Goal: Information Seeking & Learning: Learn about a topic

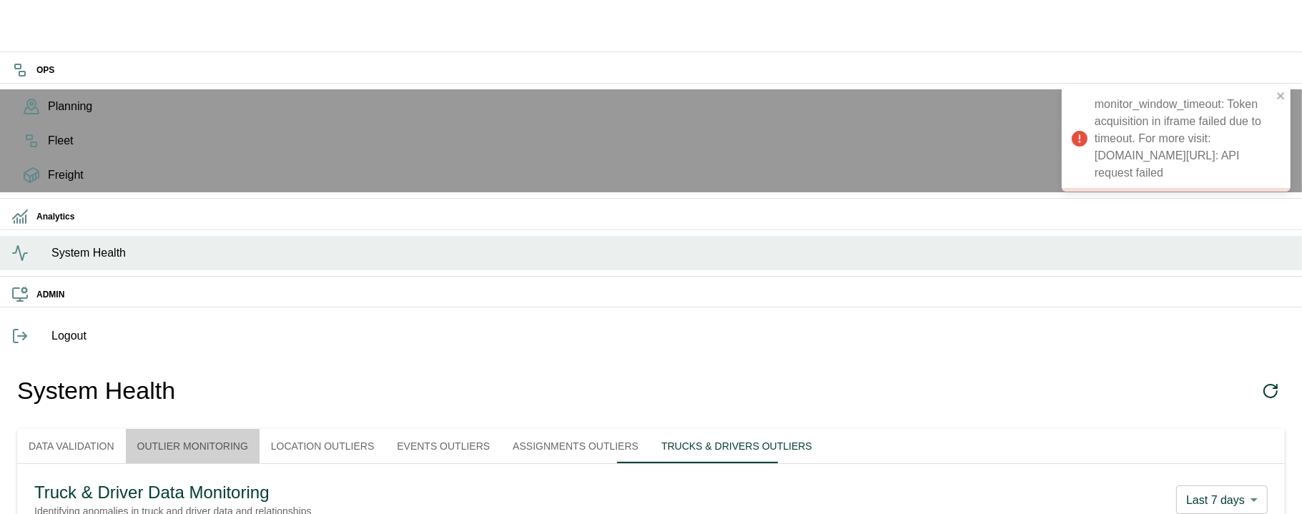
click at [239, 429] on button "Outlier Monitoring" at bounding box center [193, 446] width 134 height 34
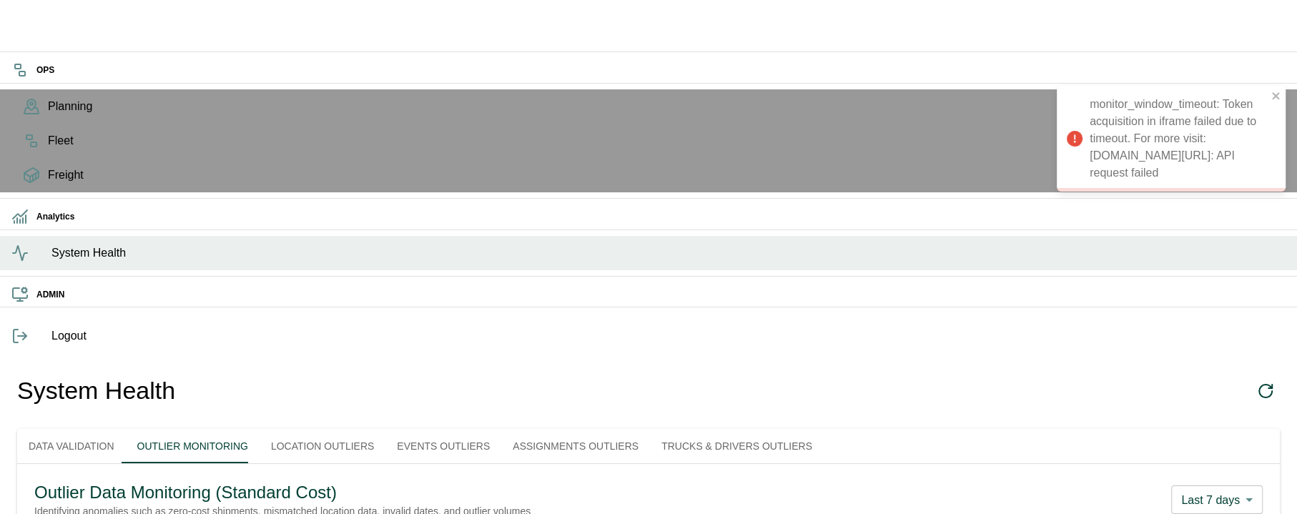
click at [333, 429] on button "Location Outliers" at bounding box center [323, 446] width 126 height 34
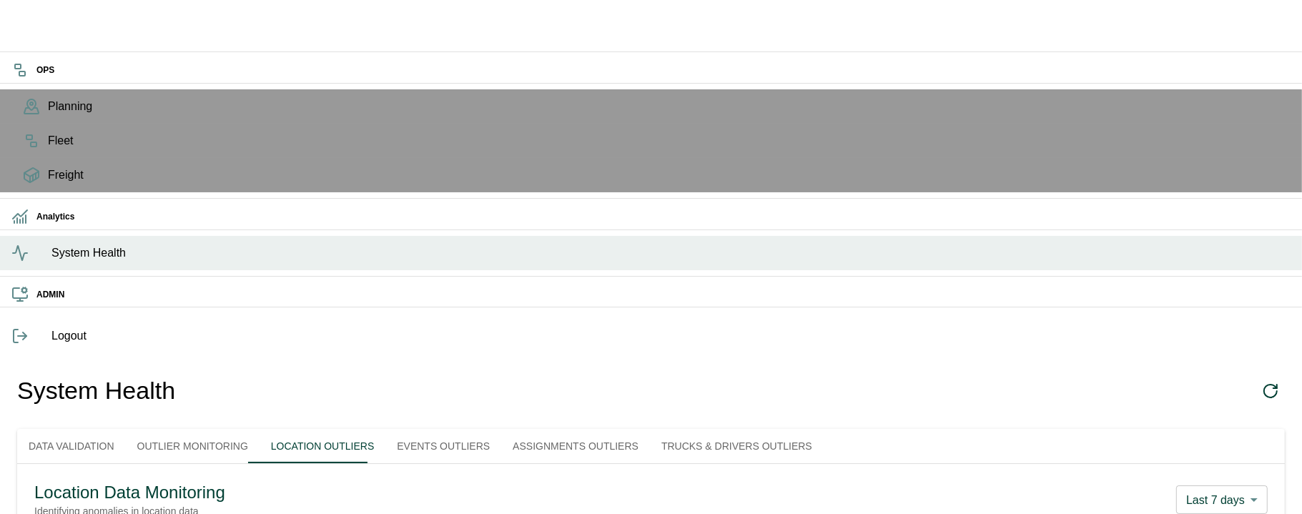
click at [1228, 148] on body "OPS Planning Fleet Freight Analytics System Health ADMIN Logout System Health D…" at bounding box center [651, 417] width 1302 height 834
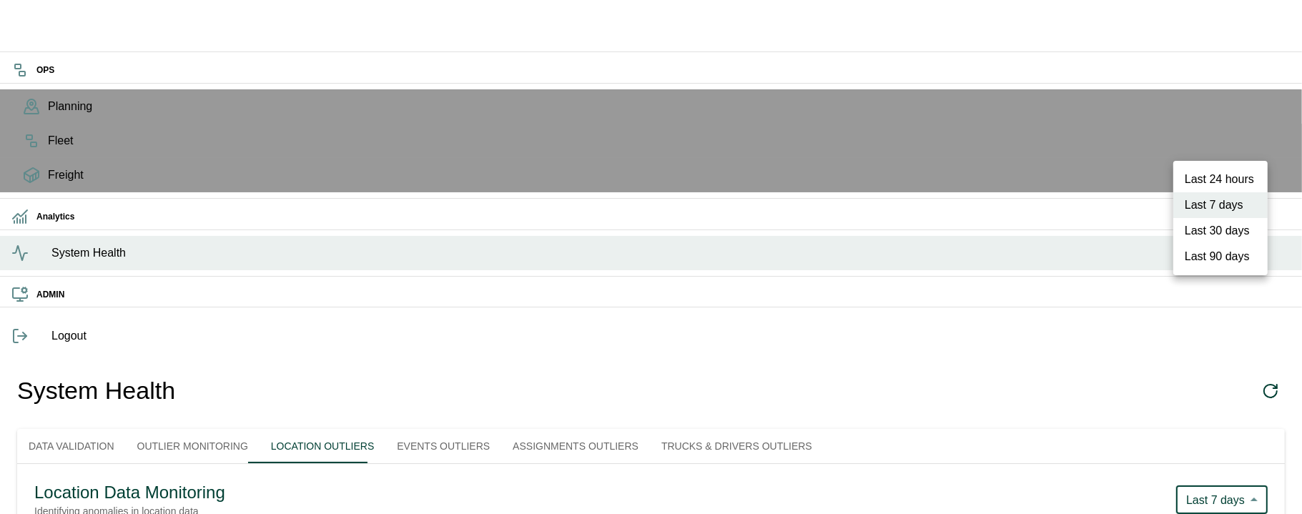
click at [222, 102] on div at bounding box center [651, 257] width 1302 height 514
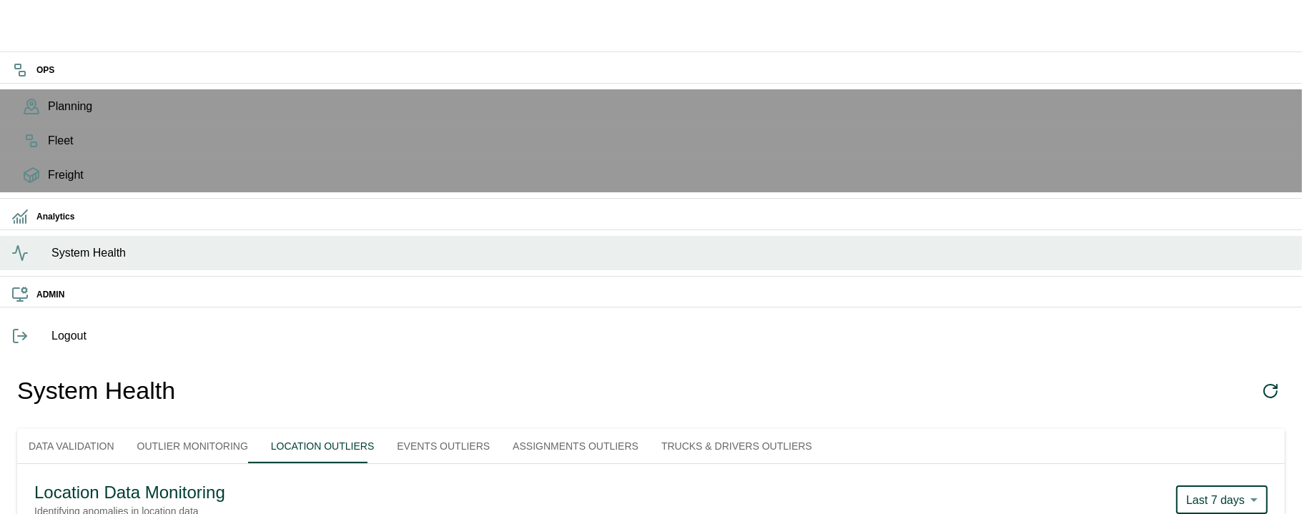
click at [215, 429] on button "Outlier Monitoring" at bounding box center [193, 446] width 134 height 34
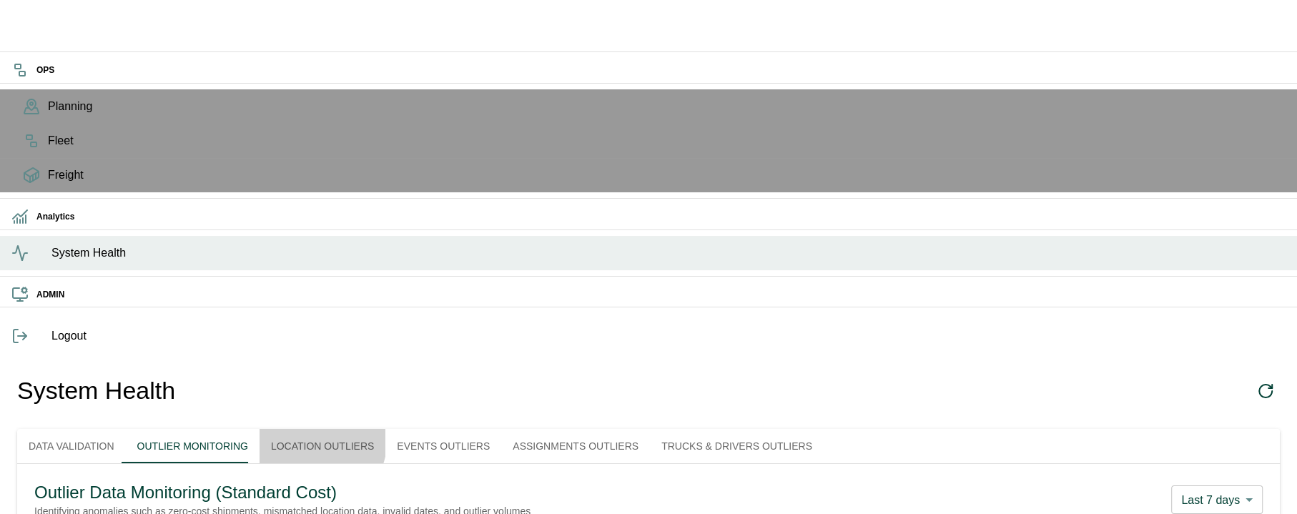
click at [358, 429] on button "Location Outliers" at bounding box center [323, 446] width 126 height 34
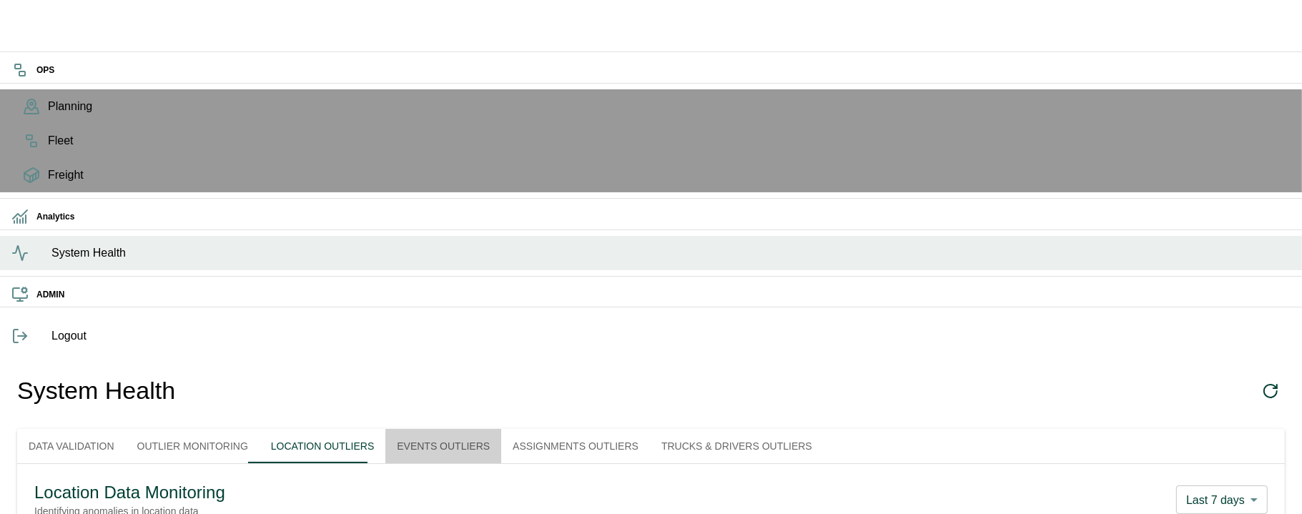
click at [480, 429] on button "Events Outliers" at bounding box center [443, 446] width 116 height 34
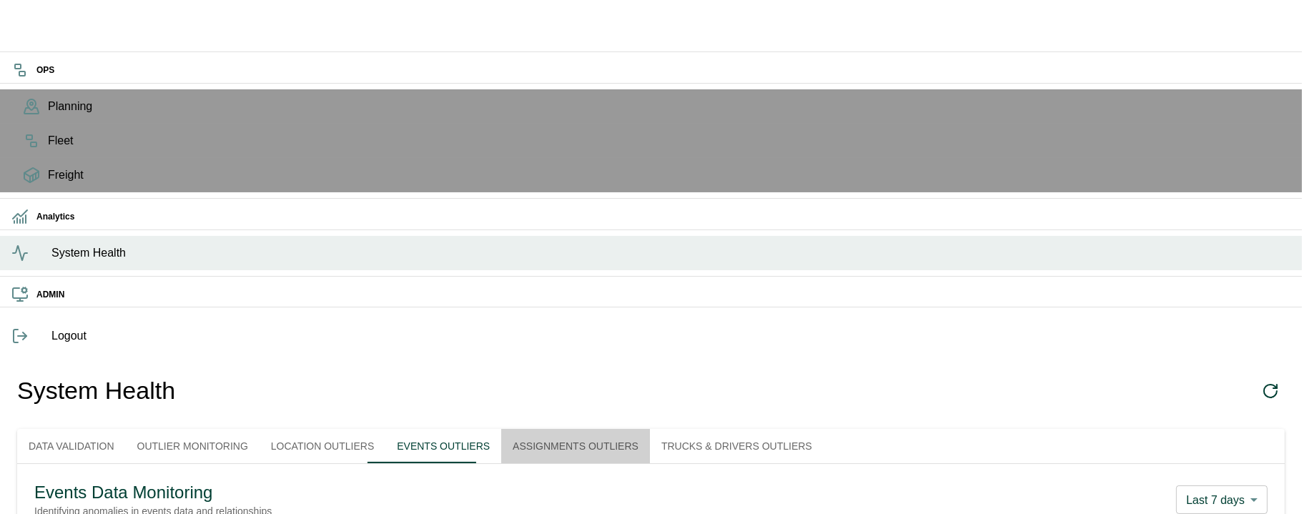
click at [611, 429] on button "Assignments Outliers" at bounding box center [575, 446] width 149 height 34
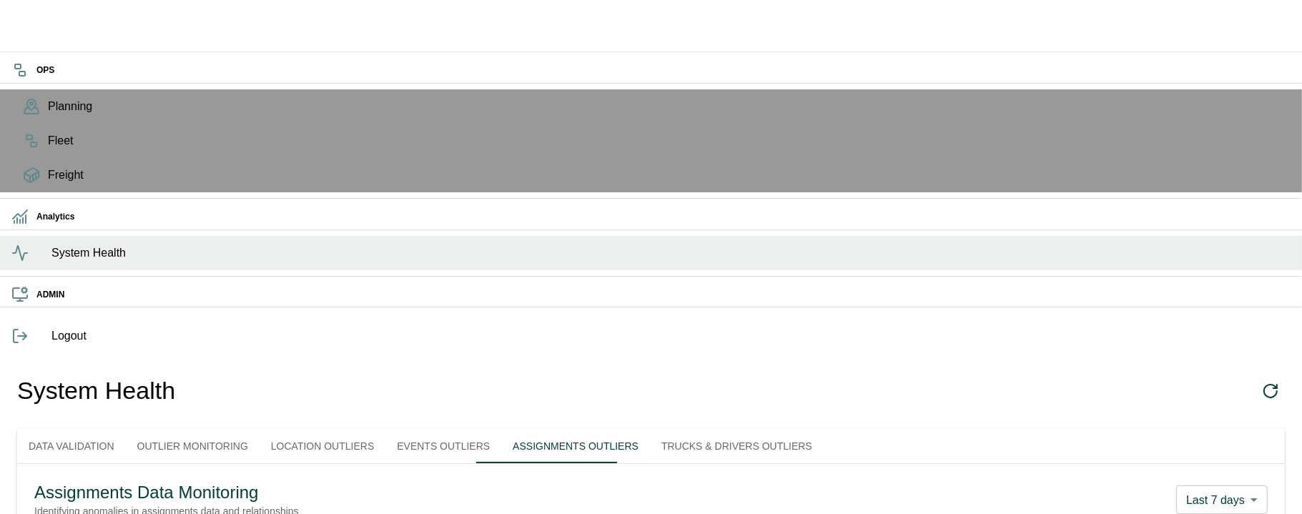
click at [702, 429] on button "Trucks & Drivers Outliers" at bounding box center [737, 446] width 174 height 34
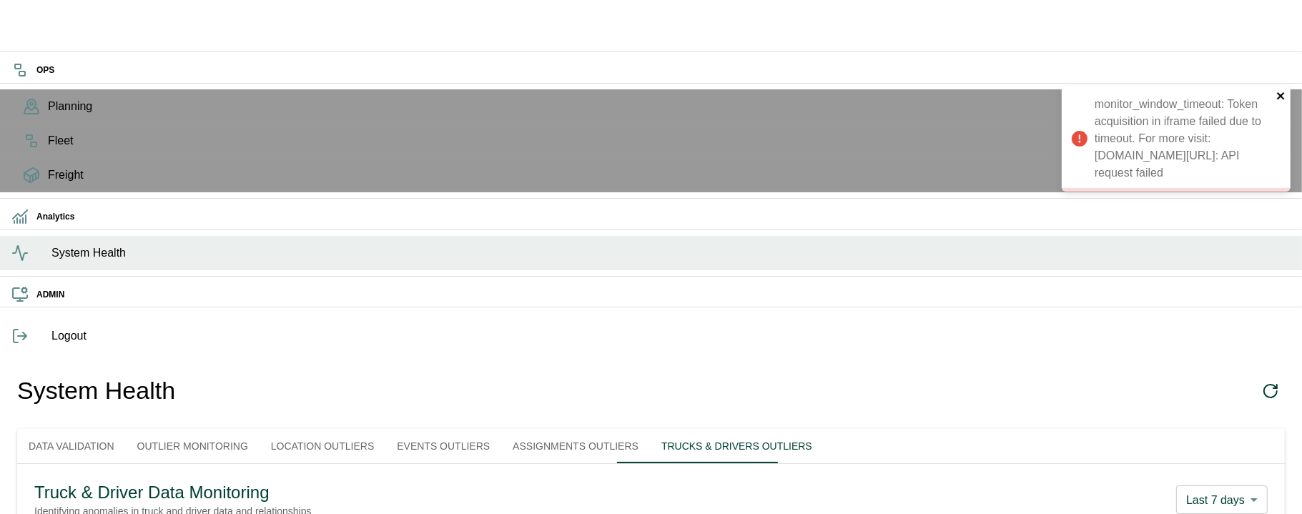
click at [1279, 94] on icon "close" at bounding box center [1280, 95] width 7 height 7
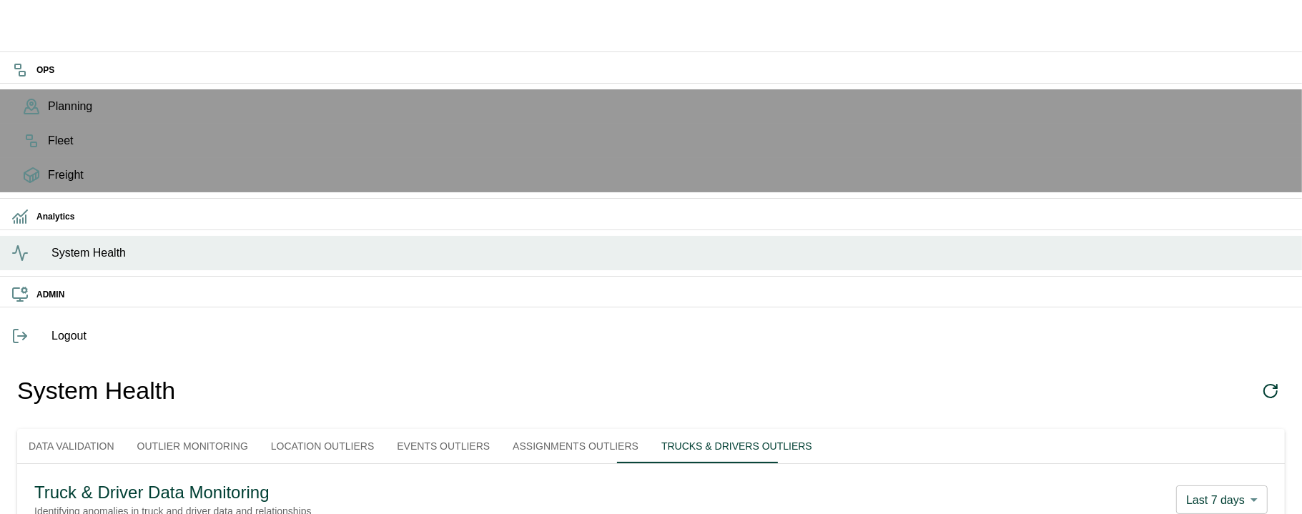
click at [211, 429] on button "Outlier Monitoring" at bounding box center [193, 446] width 134 height 34
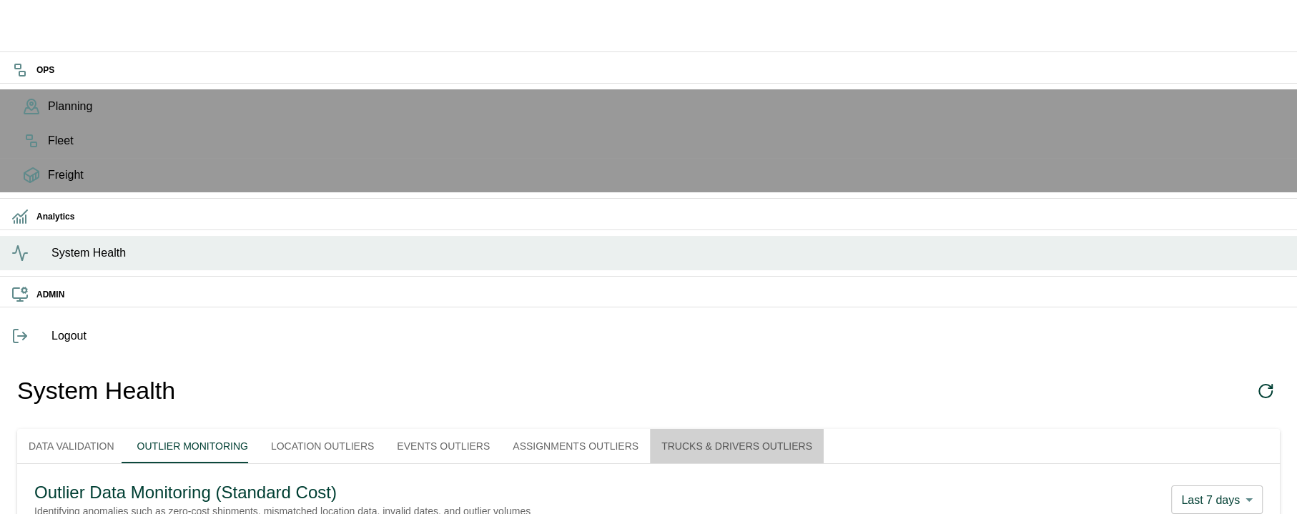
click at [775, 429] on button "Trucks & Drivers Outliers" at bounding box center [737, 446] width 174 height 34
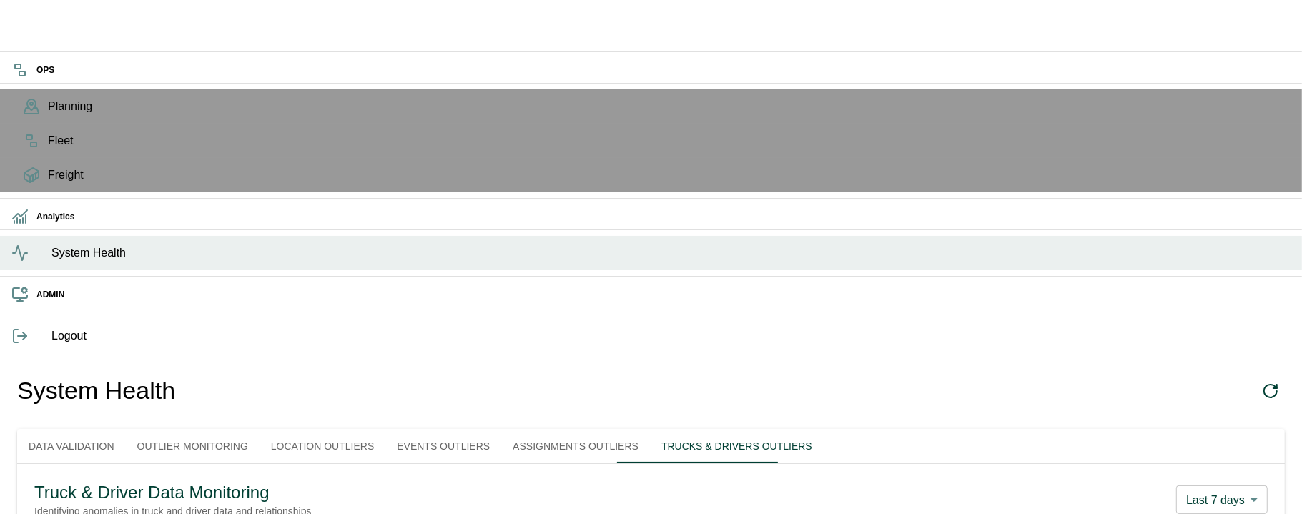
click at [1196, 157] on body "OPS Planning Fleet Freight Analytics System Health ADMIN Logout System Health D…" at bounding box center [651, 311] width 1302 height 622
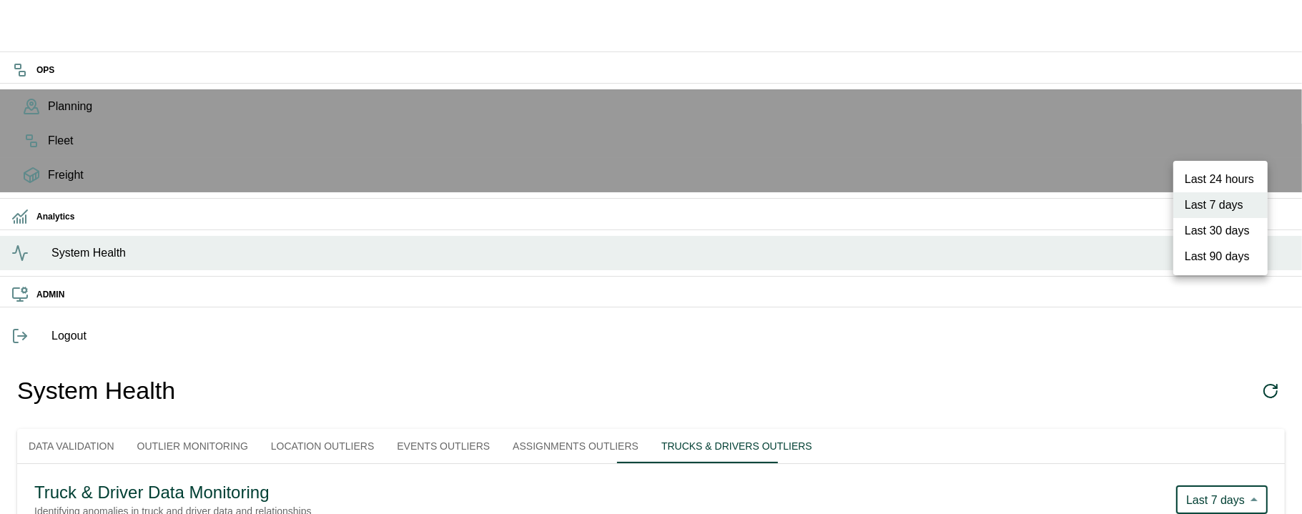
click at [1116, 174] on div at bounding box center [651, 257] width 1302 height 514
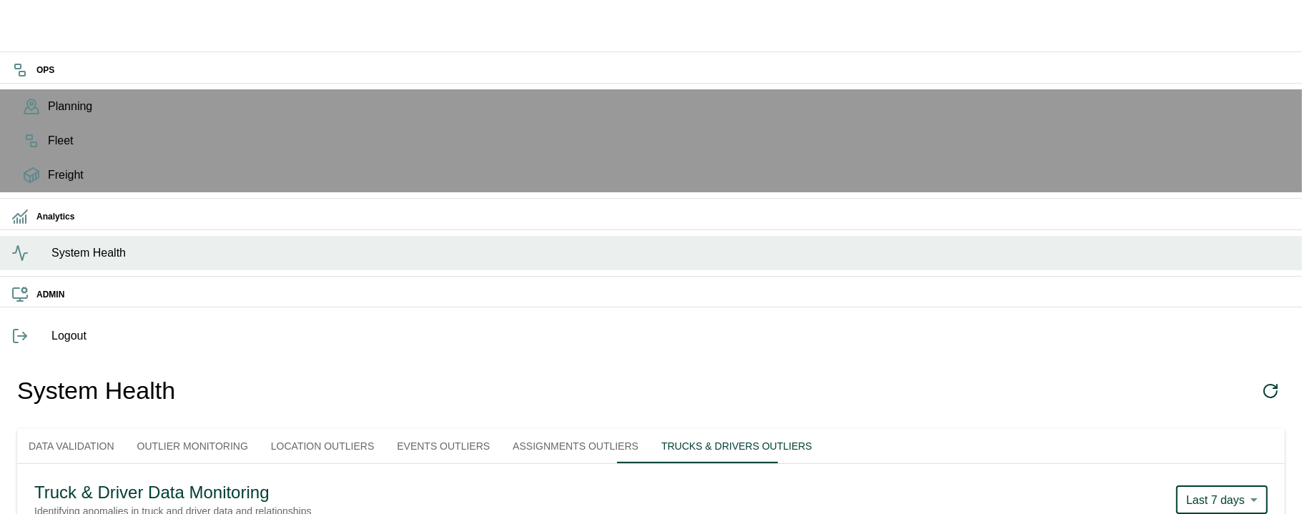
click at [561, 429] on button "Assignments Outliers" at bounding box center [575, 446] width 149 height 34
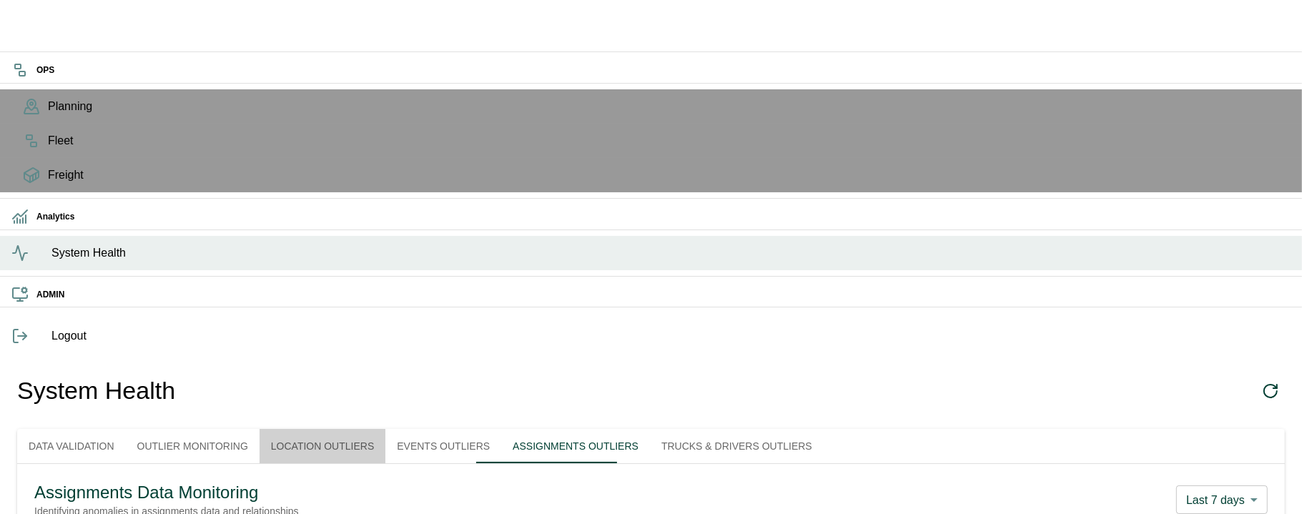
click at [383, 429] on button "Location Outliers" at bounding box center [323, 446] width 126 height 34
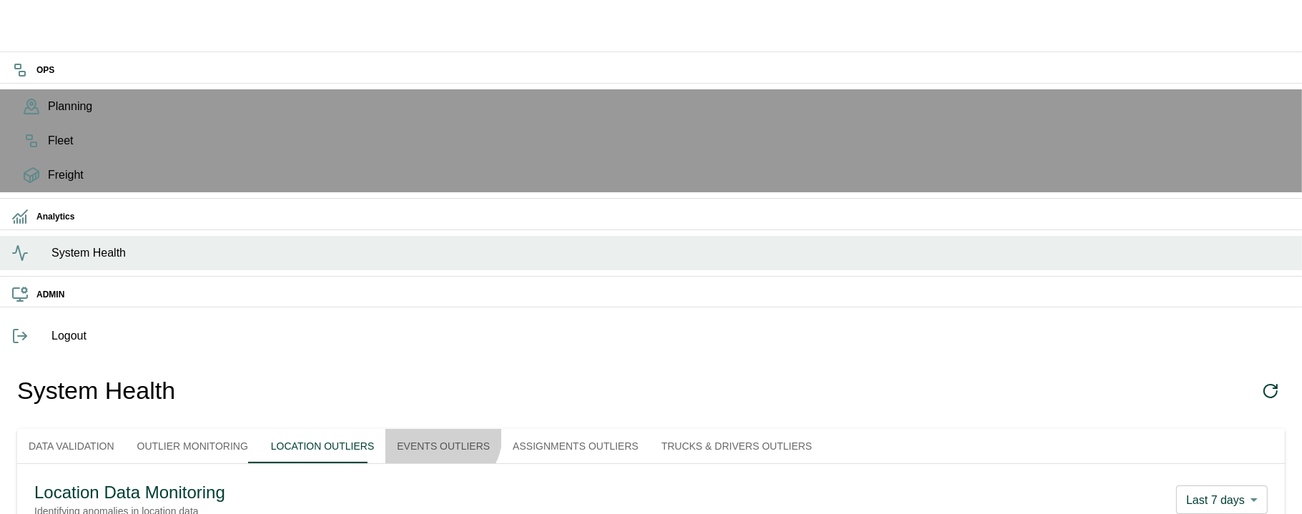
click at [469, 429] on button "Events Outliers" at bounding box center [443, 446] width 116 height 34
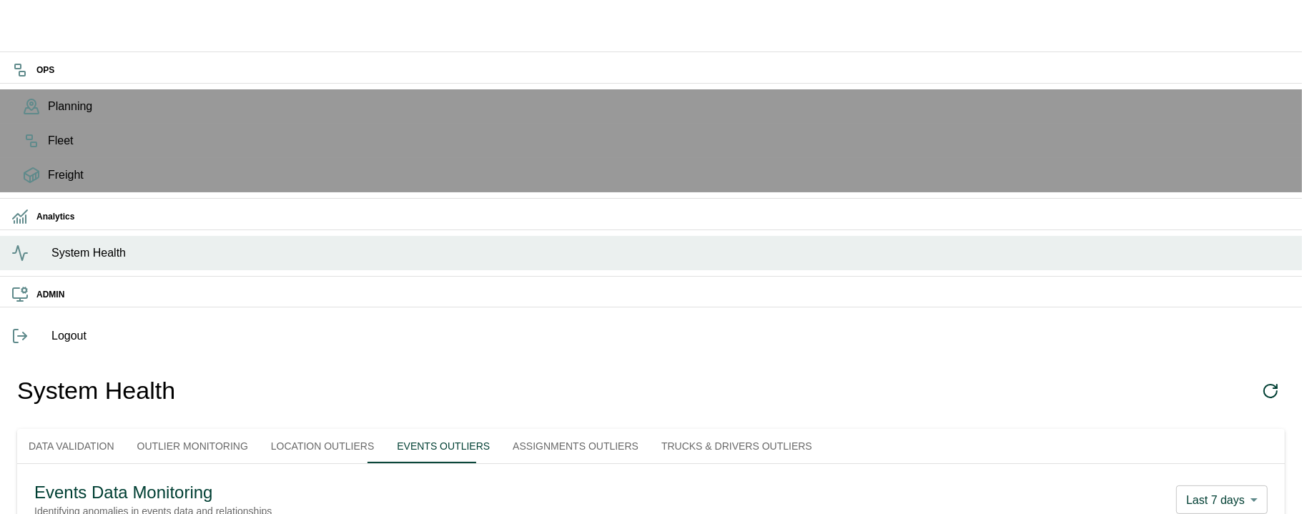
click at [250, 429] on button "Outlier Monitoring" at bounding box center [193, 446] width 134 height 34
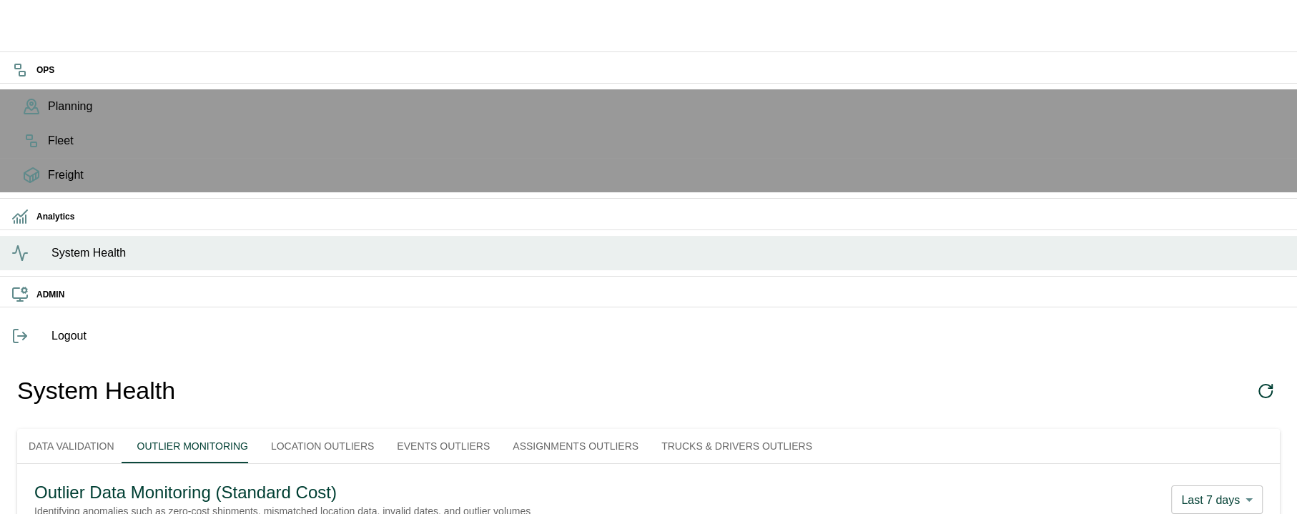
click at [126, 429] on button "Outlier Monitoring" at bounding box center [193, 446] width 134 height 34
